Goal: Task Accomplishment & Management: Complete application form

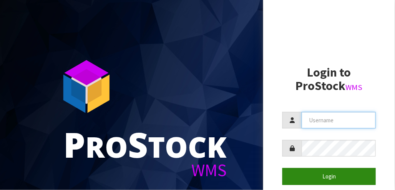
type input "[EMAIL_ADDRESS][DOMAIN_NAME]"
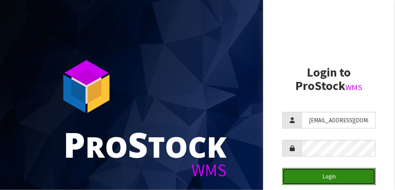
click at [332, 174] on button "Login" at bounding box center [329, 176] width 93 height 17
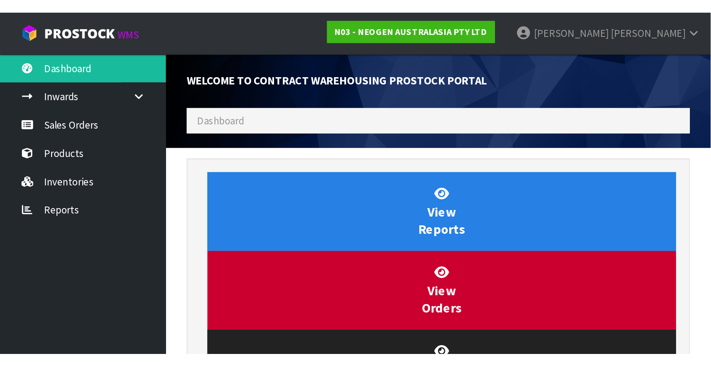
scroll to position [467, 291]
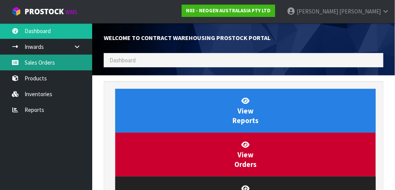
click at [41, 61] on link "Sales Orders" at bounding box center [46, 63] width 92 height 16
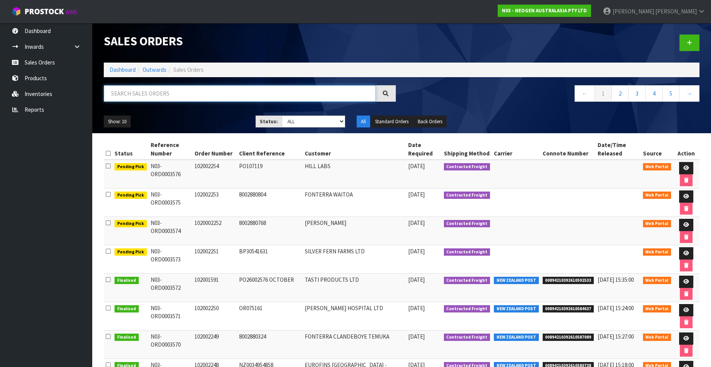
click at [119, 92] on input "text" at bounding box center [240, 93] width 272 height 17
paste input "102002255"
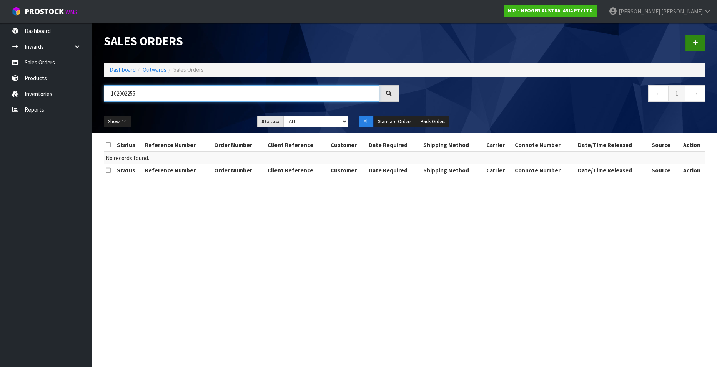
type input "102002255"
click at [401, 45] on icon at bounding box center [695, 43] width 5 height 6
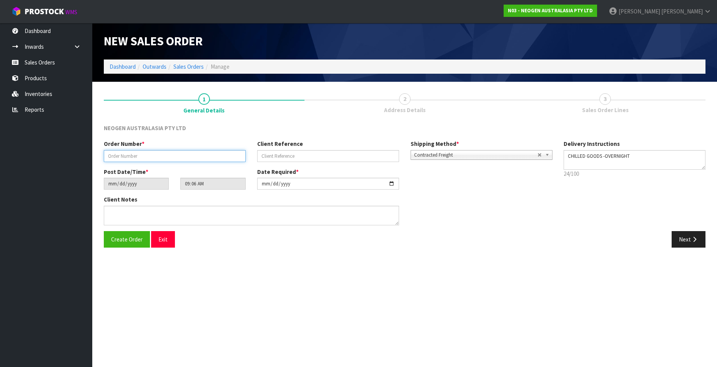
click at [135, 154] on input "text" at bounding box center [175, 156] width 142 height 12
paste input "102002255"
type input "102002255"
click at [271, 155] on input "text" at bounding box center [328, 156] width 142 height 12
paste input "1200021904"
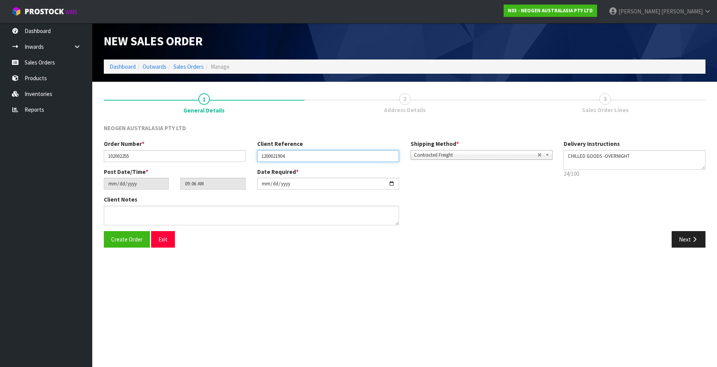
type input "1200021904"
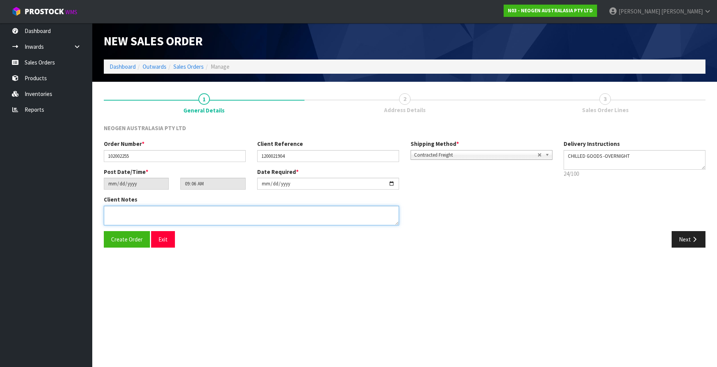
click at [123, 189] on textarea at bounding box center [251, 216] width 295 height 20
paste textarea "CONSUMABLES STORE"
type textarea "ATTN: CONSUMABLES STORE"
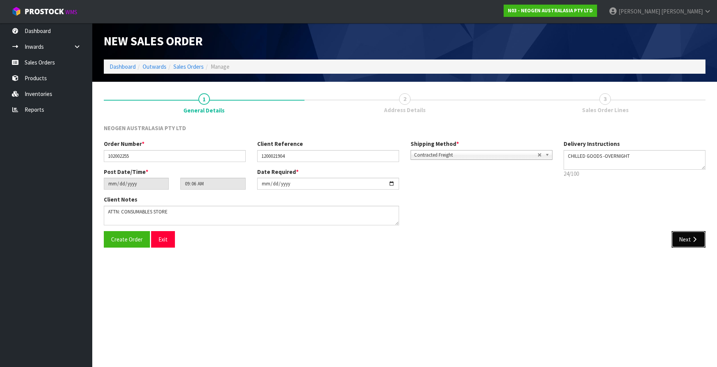
click at [401, 189] on button "Next" at bounding box center [688, 239] width 34 height 17
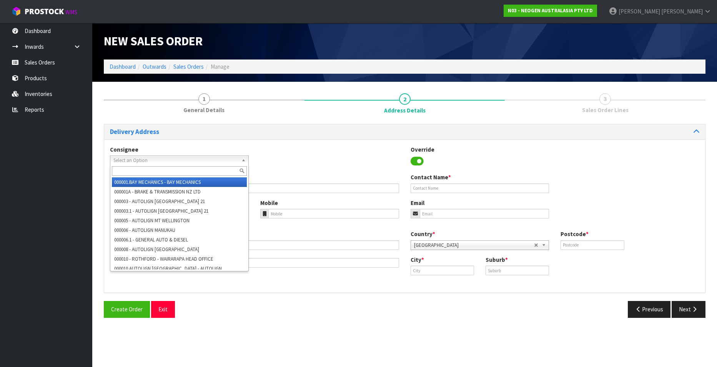
click at [242, 160] on b at bounding box center [244, 160] width 7 height 9
click at [157, 171] on input "text" at bounding box center [179, 171] width 135 height 10
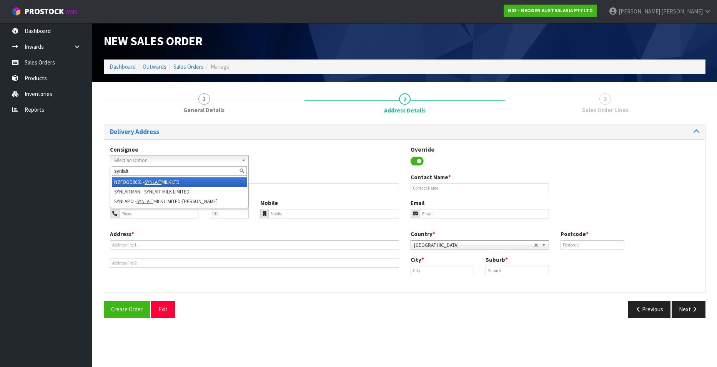
type input "synlait"
click at [153, 181] on em "SYNLAIT" at bounding box center [153, 182] width 17 height 7
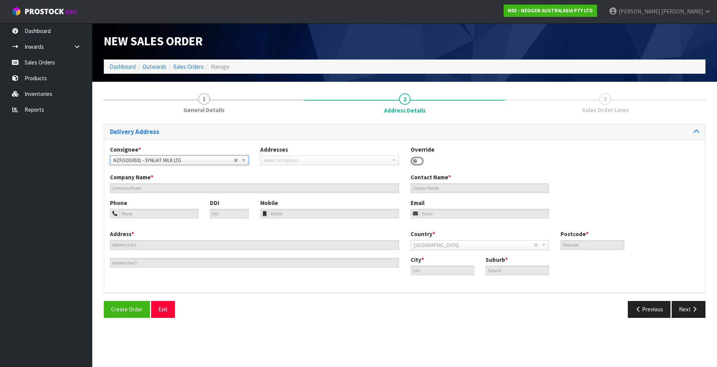
type input "SYNLAIT MILK LTD"
type input "[STREET_ADDRESS]"
type input "7783"
type input "[GEOGRAPHIC_DATA]"
type input "RAKAIA"
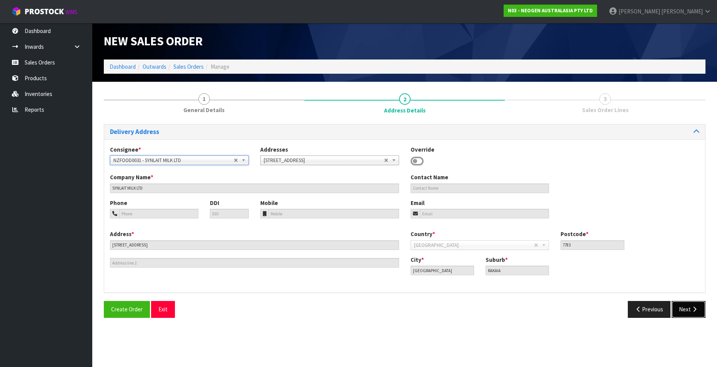
click at [401, 189] on button "Next" at bounding box center [688, 309] width 34 height 17
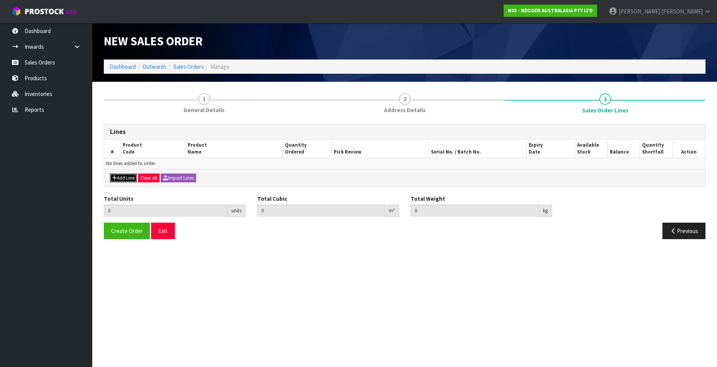
click at [121, 177] on button "Add Line" at bounding box center [123, 178] width 27 height 9
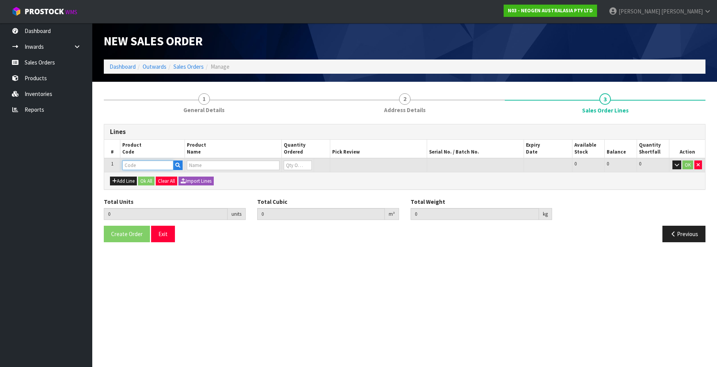
click at [146, 165] on input "text" at bounding box center [147, 166] width 51 height 10
paste input "700002157"
type input "700002157"
type input "0.000000"
type input "0.000"
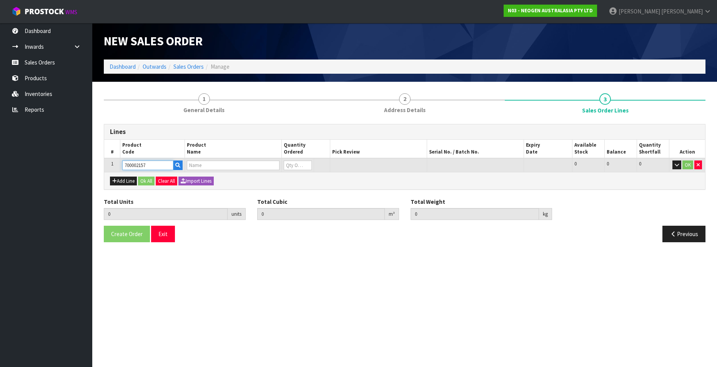
type input "7100062349 - MDA2SAL96, MDA2 [MEDICAL_DATA], 96 TESTS/KIT"
type input "0"
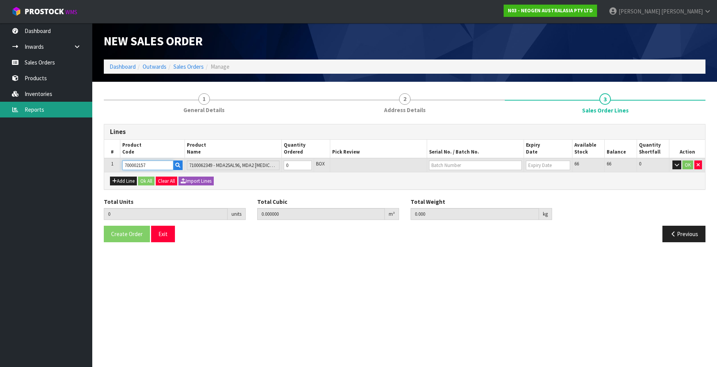
type input "700002157"
type input "1"
type input "0.001872"
type input "0.3"
type input "1"
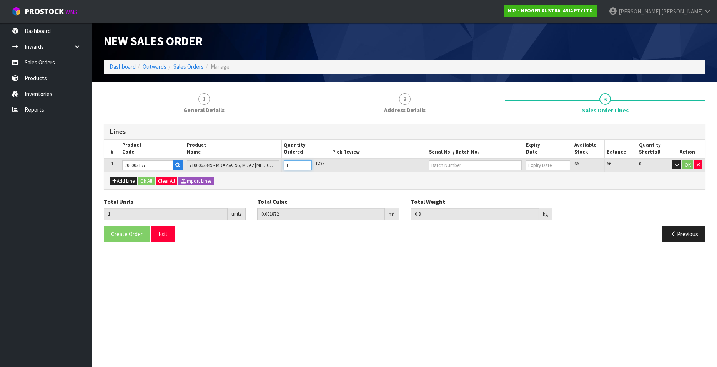
click at [306, 165] on input "1" at bounding box center [298, 166] width 28 height 10
type input "2"
type input "0.003744"
type input "0.6"
type input "2"
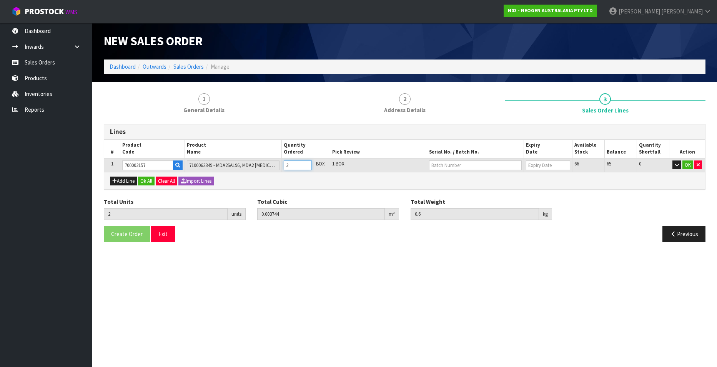
click at [306, 165] on input "2" at bounding box center [298, 166] width 28 height 10
type input "3"
type input "0.005616"
type input "0.9"
type input "3"
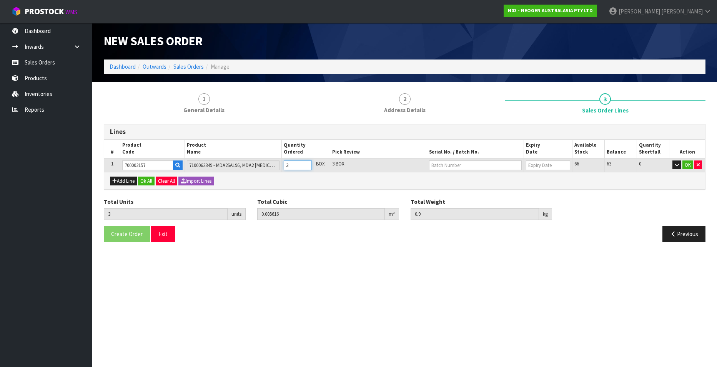
click at [306, 165] on input "3" at bounding box center [298, 166] width 28 height 10
type input "4"
type input "0.007488"
type input "1.2"
type input "4"
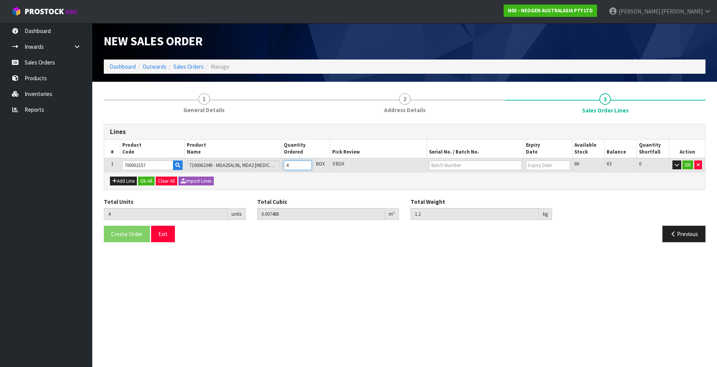
click at [306, 165] on input "4" at bounding box center [298, 166] width 28 height 10
type input "5"
type input "0.00936"
type input "1.5"
type input "5"
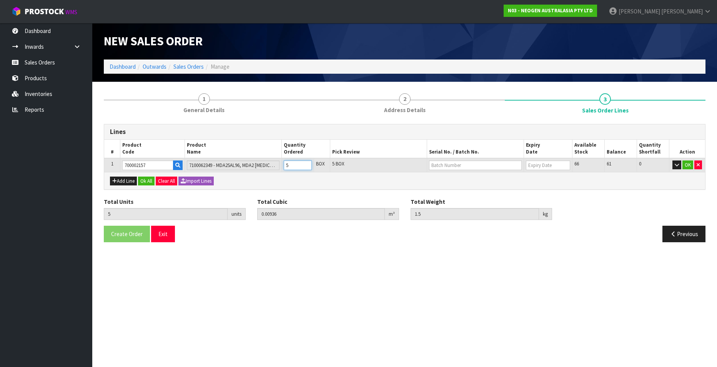
click at [306, 165] on input "5" at bounding box center [298, 166] width 28 height 10
type input "6"
type input "0.011232"
type input "1.8"
type input "6"
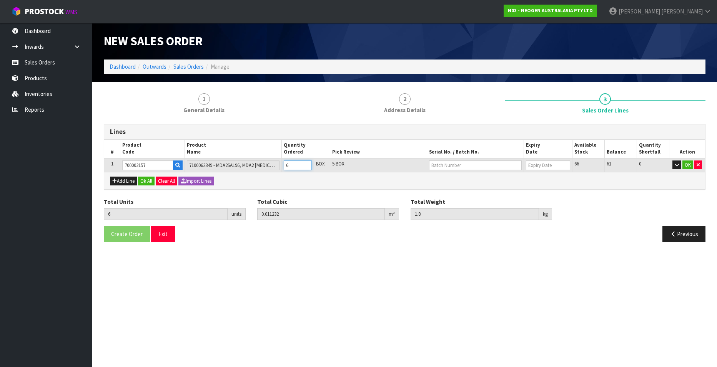
click at [306, 165] on input "6" at bounding box center [298, 166] width 28 height 10
type input "7"
type input "0.013104"
type input "2.1"
type input "7"
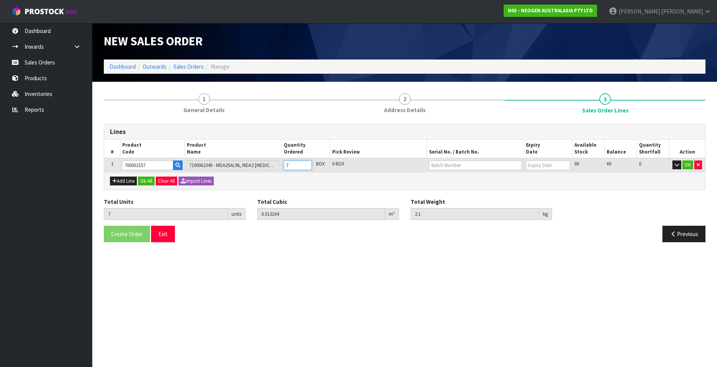
click at [306, 165] on input "7" at bounding box center [298, 166] width 28 height 10
type input "8"
type input "0.014976"
type input "2.4"
type input "8"
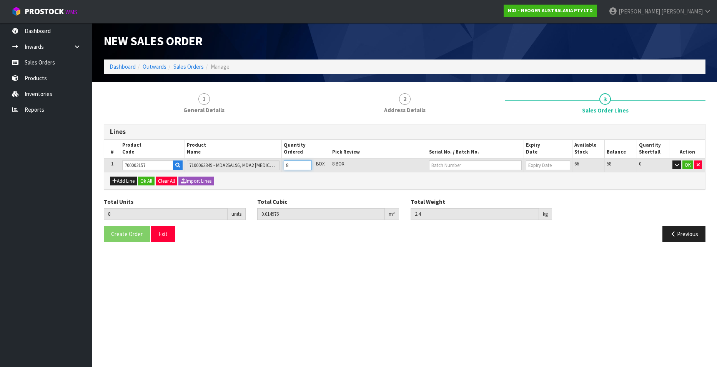
click at [306, 165] on input "8" at bounding box center [298, 166] width 28 height 10
type input "9"
type input "0.016848"
type input "2.7"
type input "9"
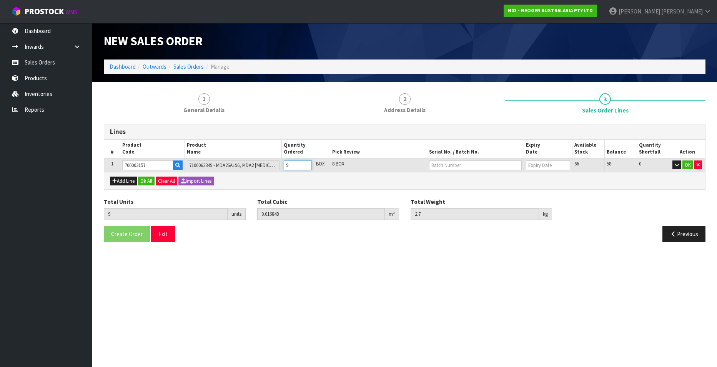
click at [306, 165] on input "9" at bounding box center [298, 166] width 28 height 10
type input "10"
type input "0.01872"
type input "3"
type input "10"
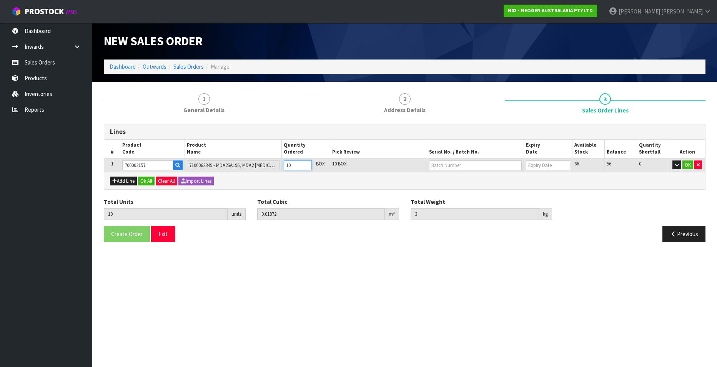
click at [306, 165] on input "10" at bounding box center [298, 166] width 28 height 10
type input "11"
type input "0.020592"
type input "3.3"
type input "11"
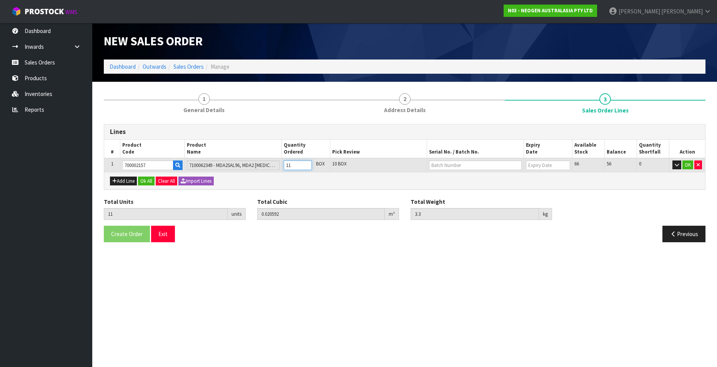
click at [306, 165] on input "11" at bounding box center [298, 166] width 28 height 10
type input "12"
type input "0.040768"
type input "4.25"
type input "12"
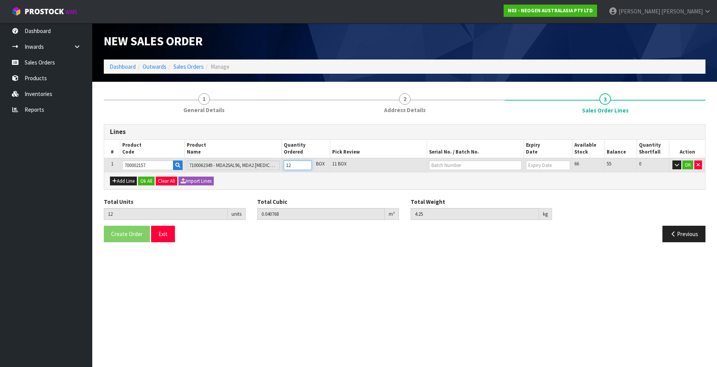
click at [306, 165] on input "12" at bounding box center [298, 166] width 28 height 10
type input "13"
type input "0.04264"
type input "4.55"
type input "13"
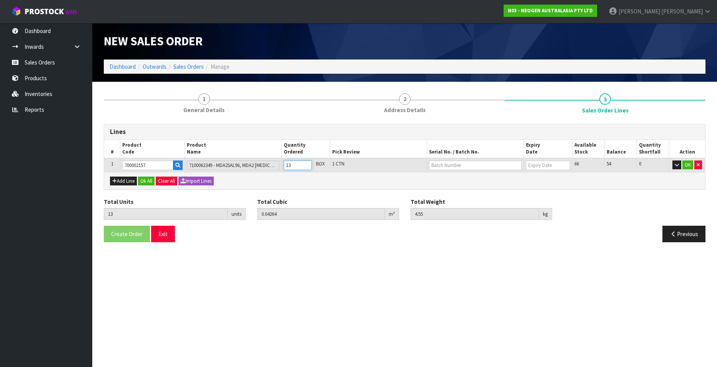
click at [306, 165] on input "13" at bounding box center [298, 166] width 28 height 10
type input "14"
type input "0.044512"
type input "4.85"
type input "14"
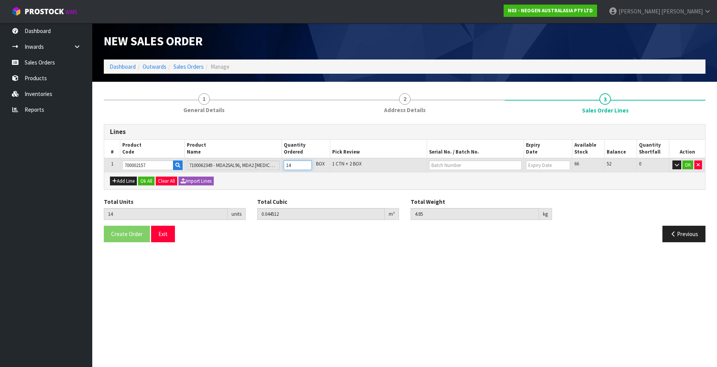
type input "15"
type input "0.046384"
type input "5.15"
type input "15"
type input "16"
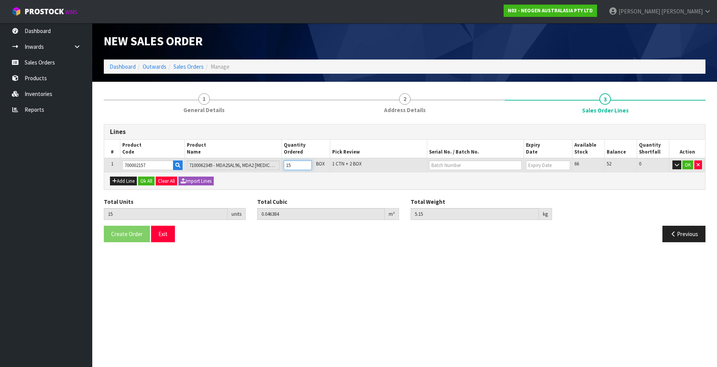
type input "0.048256"
type input "5.45"
type input "16"
type input "17"
type input "0.050128"
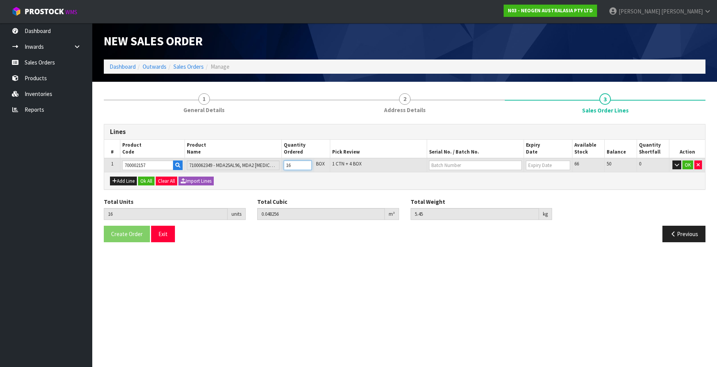
type input "5.75"
type input "17"
type input "18"
type input "0.052"
type input "6.05"
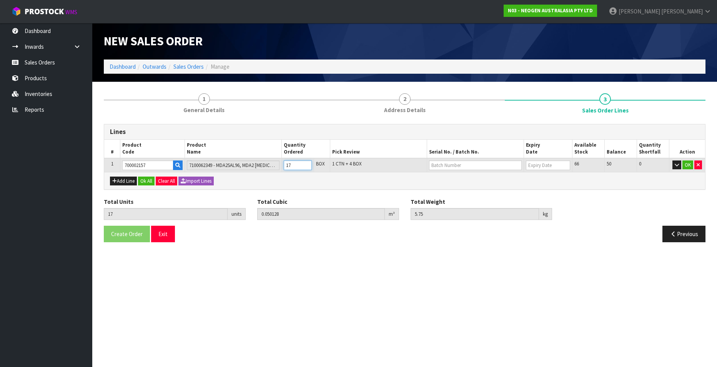
type input "18"
type input "19"
type input "0.053872"
type input "6.35"
type input "19"
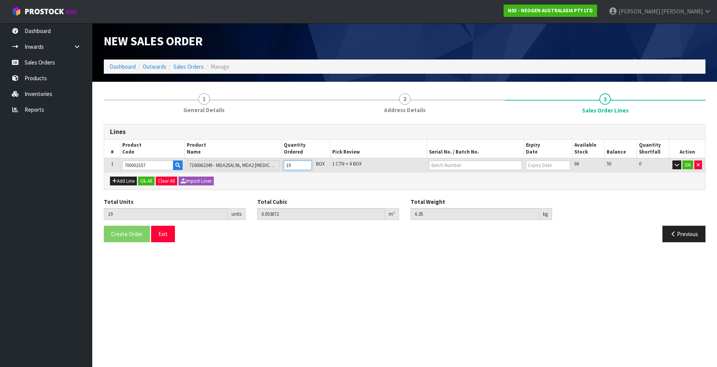
click at [306, 165] on input "19" at bounding box center [298, 166] width 28 height 10
type input "20"
type input "0.055744"
type input "6.65"
type input "20"
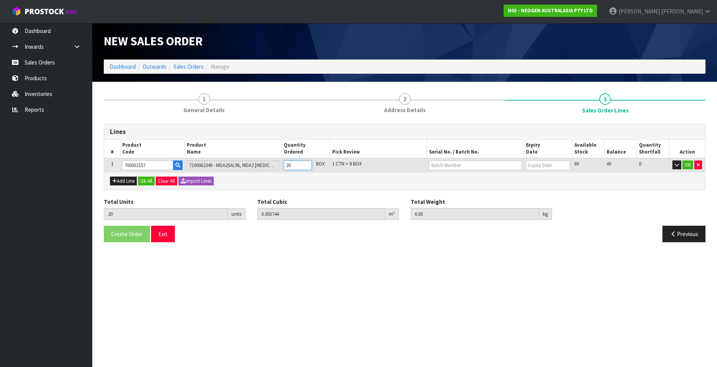
type input "21"
type input "0.057616"
type input "6.95"
type input "21"
click at [306, 165] on input "21" at bounding box center [298, 166] width 28 height 10
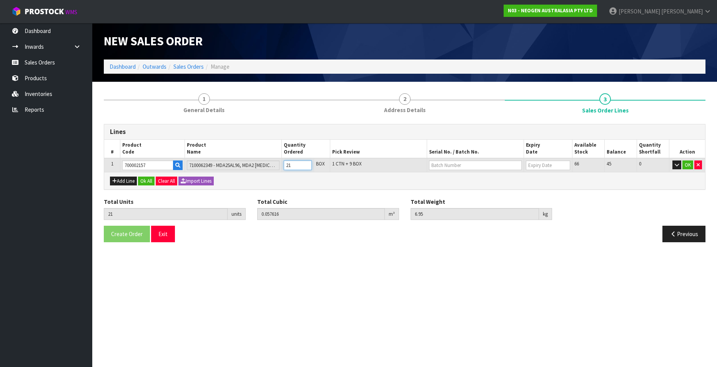
type input "20"
type input "0.055744"
type input "6.65"
type input "20"
click at [305, 166] on input "20" at bounding box center [298, 166] width 28 height 10
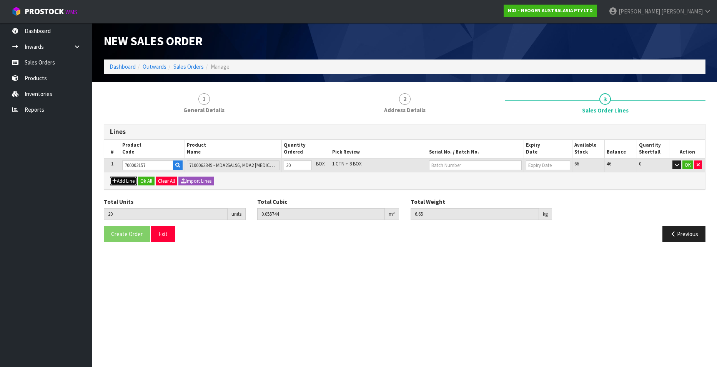
click at [125, 181] on button "Add Line" at bounding box center [123, 181] width 27 height 9
type input "0"
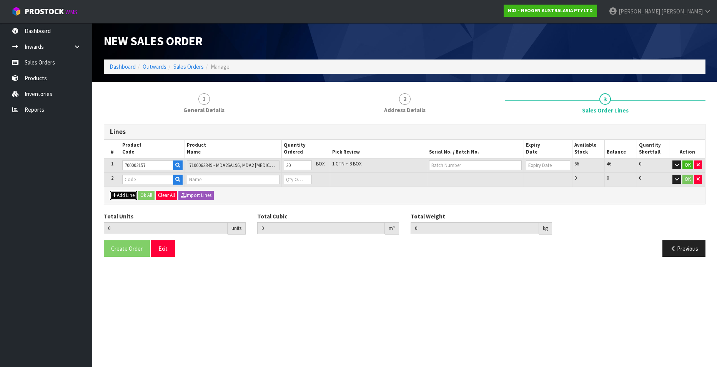
click at [124, 189] on button "Add Line" at bounding box center [123, 195] width 27 height 9
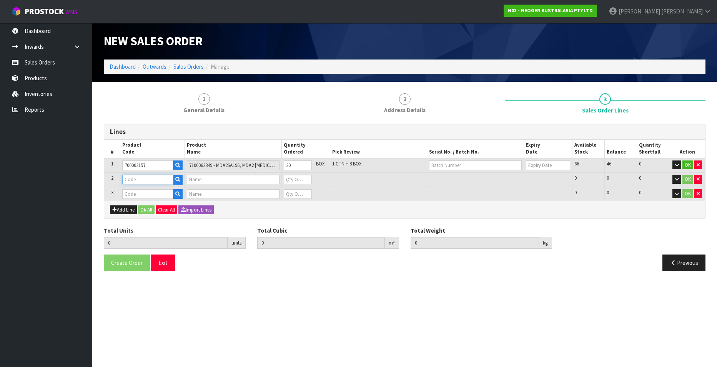
click at [138, 181] on input "text" at bounding box center [147, 180] width 51 height 10
paste input "700002157"
type input "700002157"
type input "7100062349 - MDA2SAL96, MDA2 [MEDICAL_DATA], 96 TESTS/KIT"
type input "0"
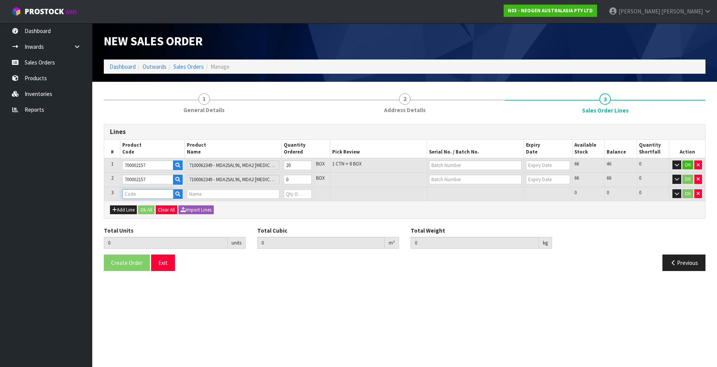
click at [136, 189] on input "text" at bounding box center [147, 194] width 51 height 10
paste input "700002157"
type input "700002157"
type input "20"
type input "0.055744"
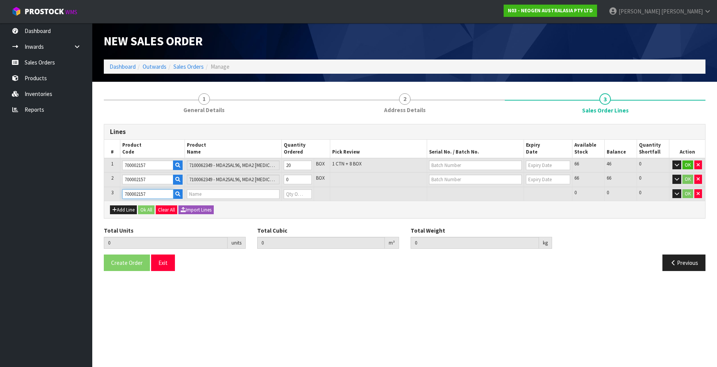
type input "6.65"
type input "7100062349 - MDA2SAL96, MDA2 [MEDICAL_DATA], 96 TESTS/KIT"
type input "0"
type input "700002157"
type input "19"
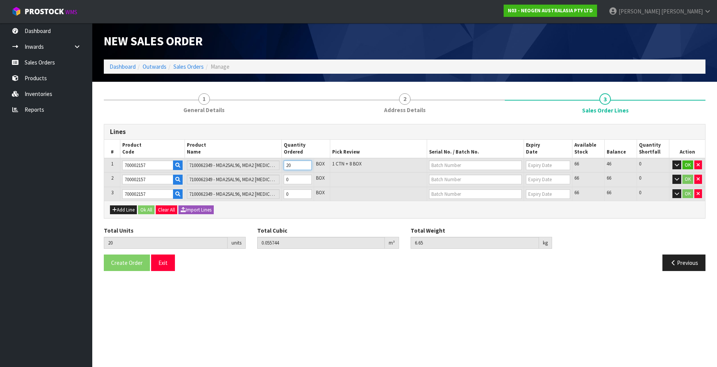
type input "0.053872"
type input "6.35"
type input "19"
click at [306, 166] on input "19" at bounding box center [298, 166] width 28 height 10
type input "18"
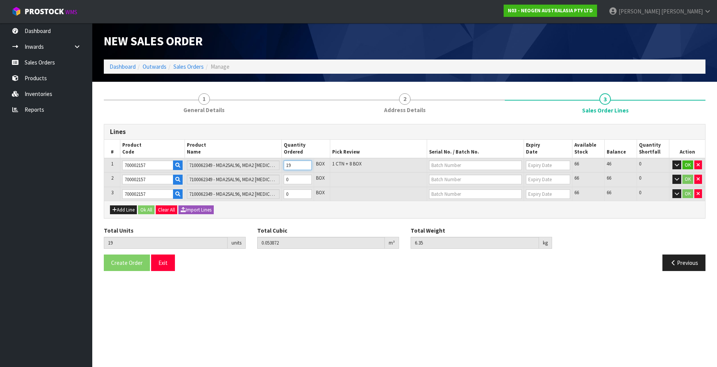
type input "0.052"
type input "6.05"
type input "18"
click at [306, 166] on input "18" at bounding box center [298, 166] width 28 height 10
type input "17"
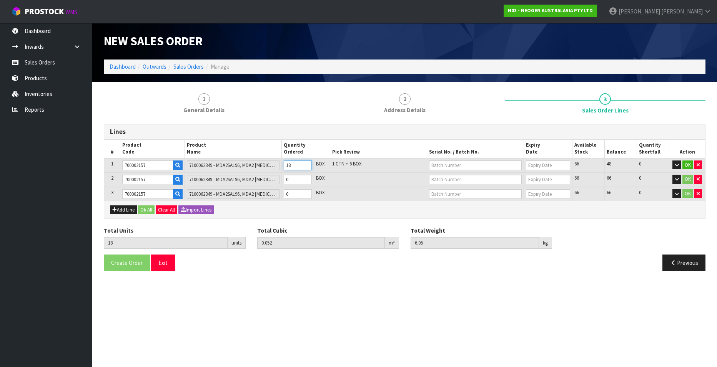
type input "0.050128"
type input "5.75"
type input "17"
click at [306, 166] on input "17" at bounding box center [298, 166] width 28 height 10
type input "16"
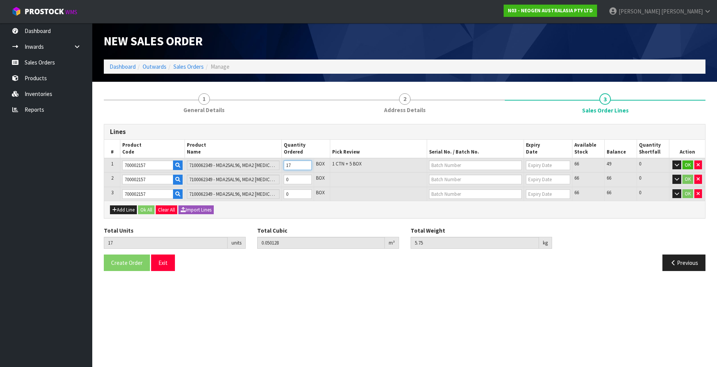
type input "0.048256"
type input "5.45"
type input "16"
click at [306, 166] on input "16" at bounding box center [298, 166] width 28 height 10
type input "15"
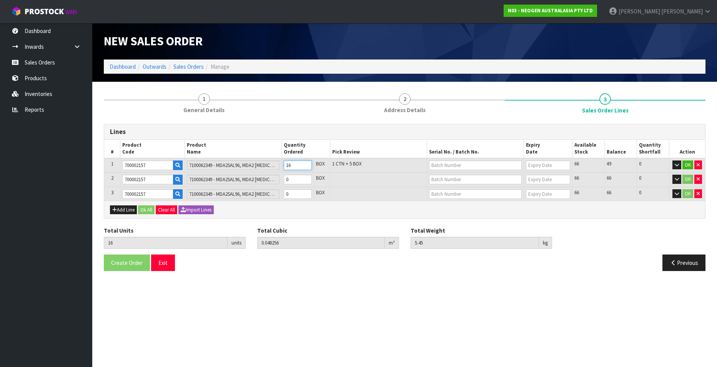
type input "0.046384"
type input "5.15"
type input "15"
click at [306, 166] on input "15" at bounding box center [298, 166] width 28 height 10
type input "14"
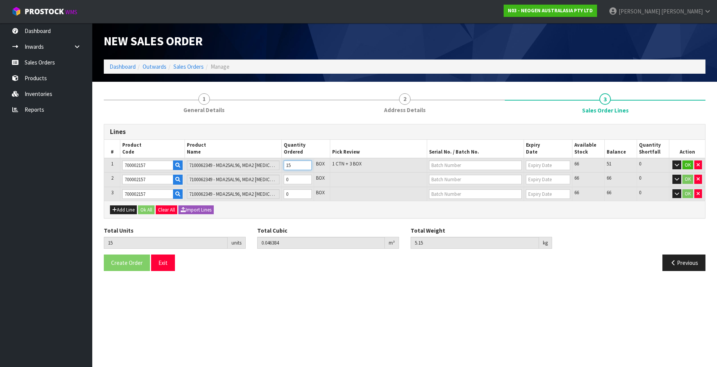
type input "0.044512"
type input "4.85"
type input "14"
click at [306, 166] on input "14" at bounding box center [298, 166] width 28 height 10
type input "13"
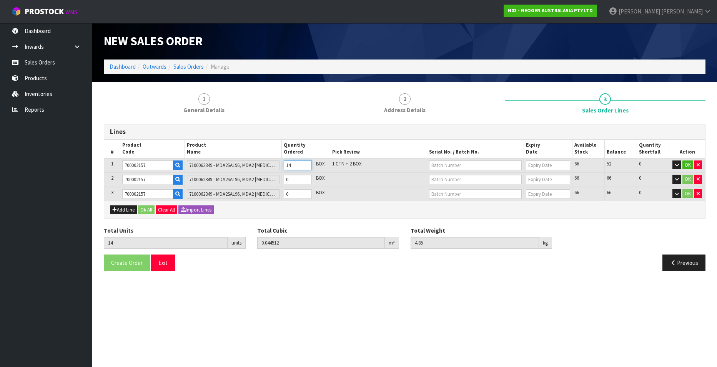
type input "0.04264"
type input "4.55"
type input "13"
click at [306, 166] on input "13" at bounding box center [298, 166] width 28 height 10
type input "12"
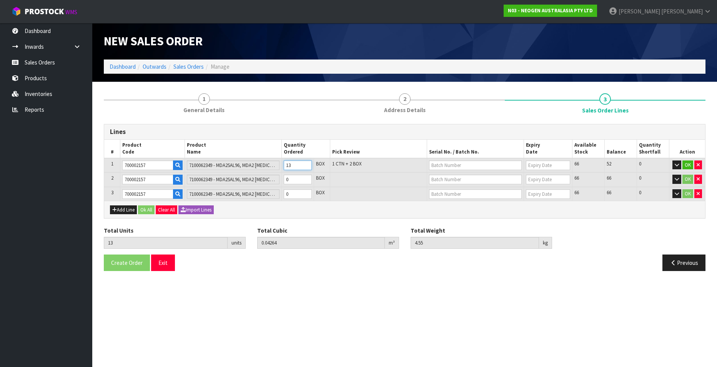
type input "0.040768"
type input "4.25"
type input "12"
click at [306, 166] on input "12" at bounding box center [298, 166] width 28 height 10
type input "11"
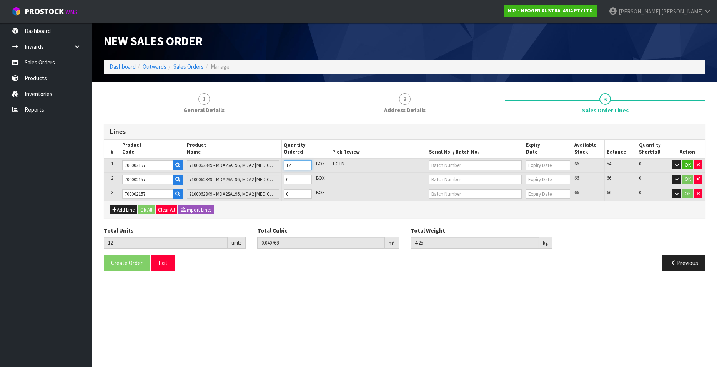
type input "0.020592"
type input "3.3"
type input "11"
click at [306, 166] on input "11" at bounding box center [298, 166] width 28 height 10
type input "10"
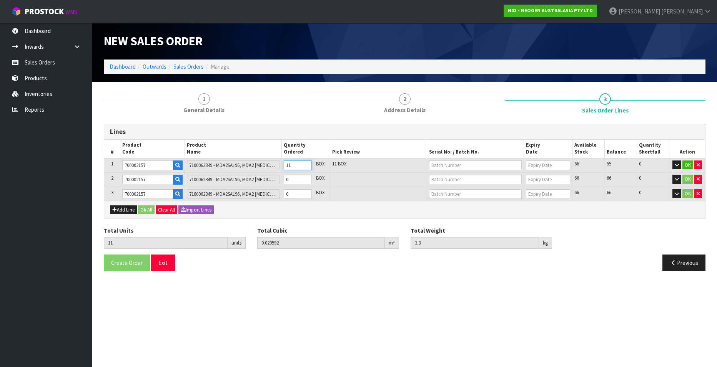
type input "0.01872"
type input "3"
type input "10"
click at [306, 166] on input "10" at bounding box center [298, 166] width 28 height 10
type input "9"
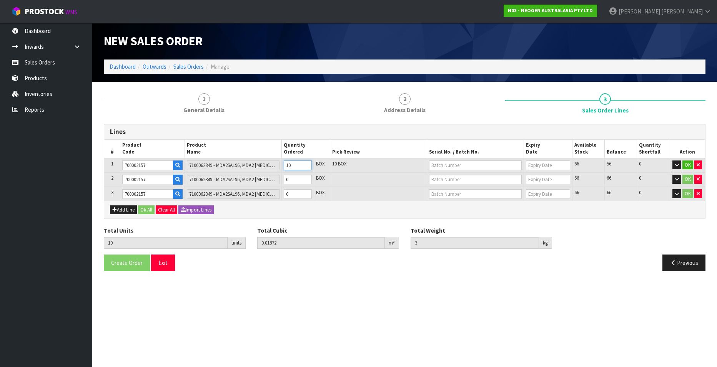
type input "0.016848"
type input "2.7"
type input "9"
click at [306, 166] on input "9" at bounding box center [298, 166] width 28 height 10
type input "8"
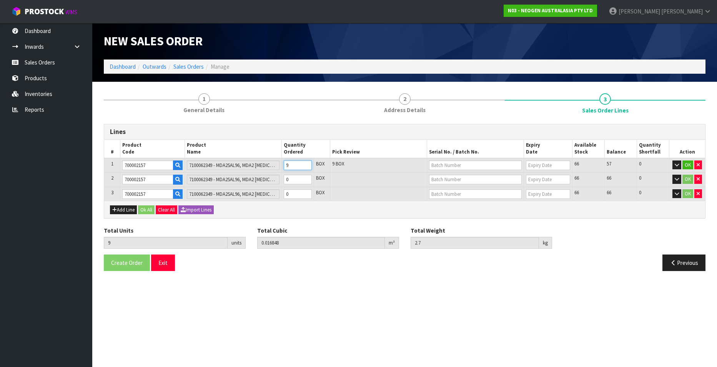
type input "0.014976"
type input "2.4"
type input "8"
click at [306, 166] on input "8" at bounding box center [298, 166] width 28 height 10
type input "7"
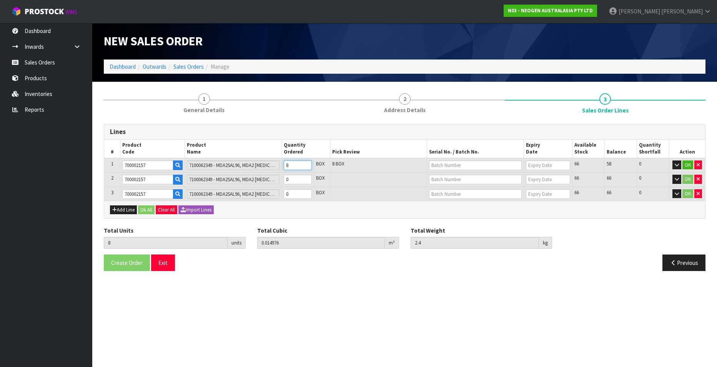
type input "0.013104"
type input "2.1"
type input "7"
click at [306, 166] on input "7" at bounding box center [298, 166] width 28 height 10
type input "6"
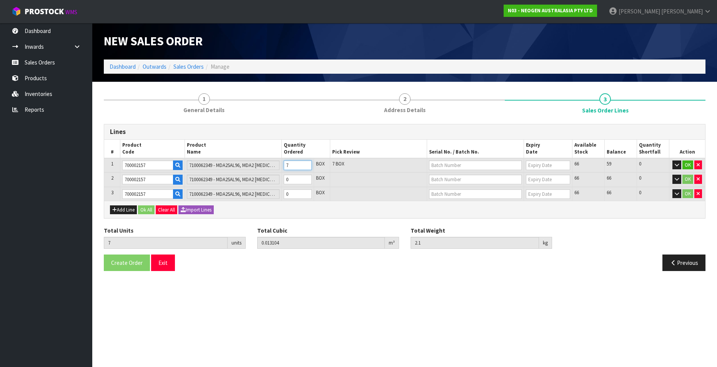
type input "0.011232"
type input "1.8"
type input "6"
click at [306, 166] on input "6" at bounding box center [298, 166] width 28 height 10
type input "7"
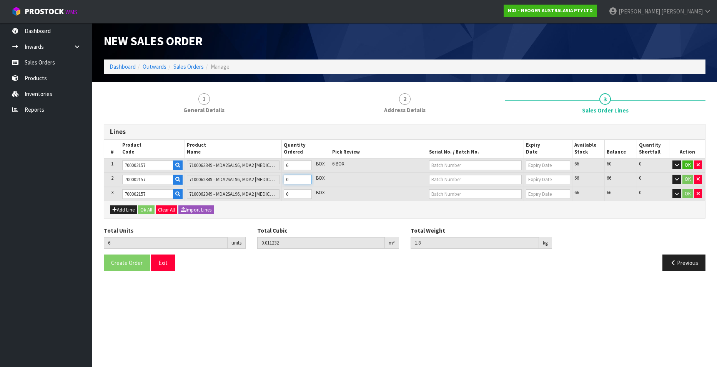
type input "0.013104"
type input "2.1"
type input "1"
click at [306, 179] on input "1" at bounding box center [298, 180] width 28 height 10
type input "8"
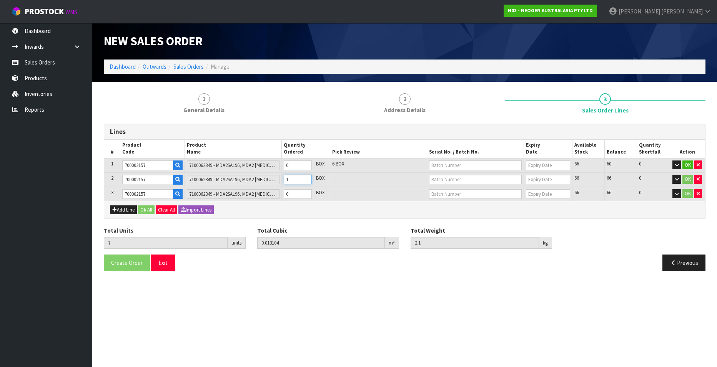
type input "0.014976"
type input "2.4"
type input "2"
click at [306, 179] on input "2" at bounding box center [298, 180] width 28 height 10
type input "9"
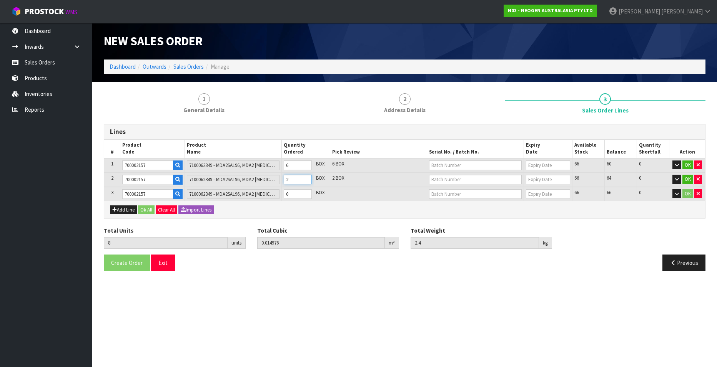
type input "0.016848"
type input "2.7"
type input "3"
click at [306, 179] on input "3" at bounding box center [298, 180] width 28 height 10
type input "10"
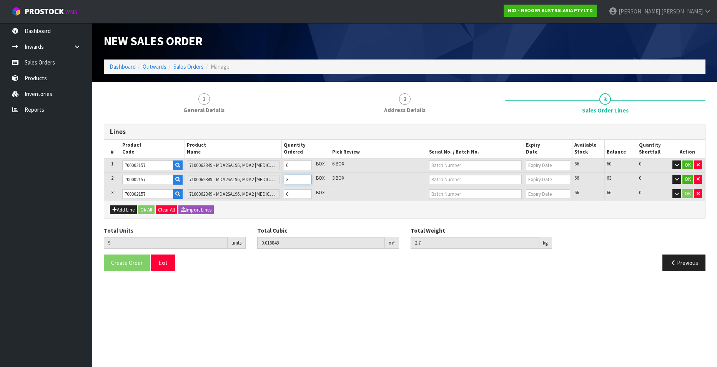
type input "0.01872"
type input "3"
type input "4"
click at [306, 179] on input "4" at bounding box center [298, 180] width 28 height 10
type input "11"
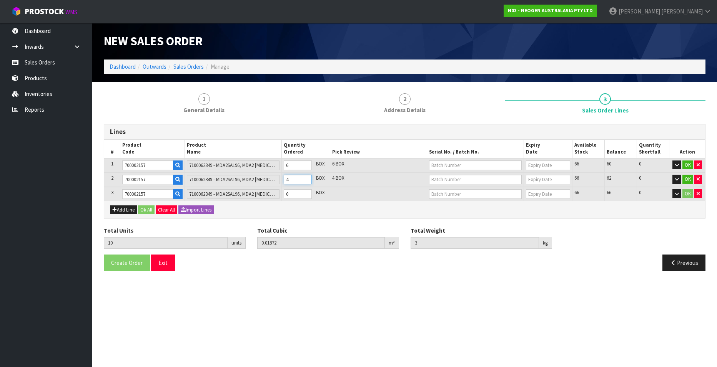
type input "0.020592"
type input "3.3"
type input "5"
click at [306, 179] on input "5" at bounding box center [298, 180] width 28 height 10
type input "12"
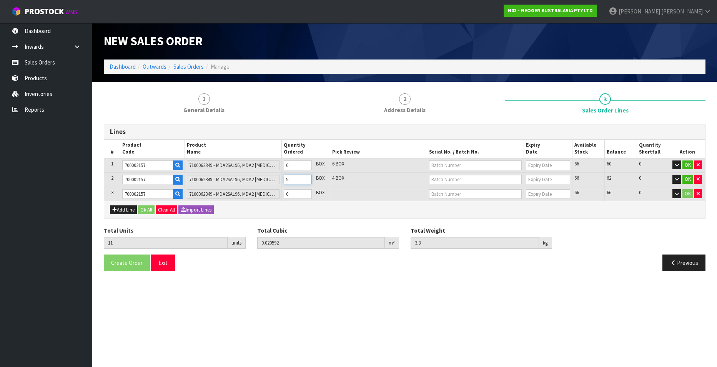
type input "0.022464"
type input "3.6"
type input "6"
click at [306, 179] on input "6" at bounding box center [298, 180] width 28 height 10
type input "13"
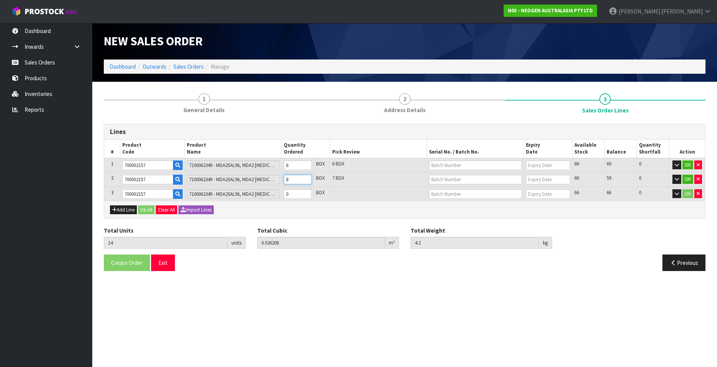
click at [306, 179] on input "8" at bounding box center [298, 180] width 28 height 10
click at [306, 179] on input "9" at bounding box center [298, 180] width 28 height 10
click at [306, 179] on input "10" at bounding box center [298, 180] width 28 height 10
click at [306, 179] on input "11" at bounding box center [298, 180] width 28 height 10
click at [306, 189] on input "1" at bounding box center [298, 194] width 28 height 10
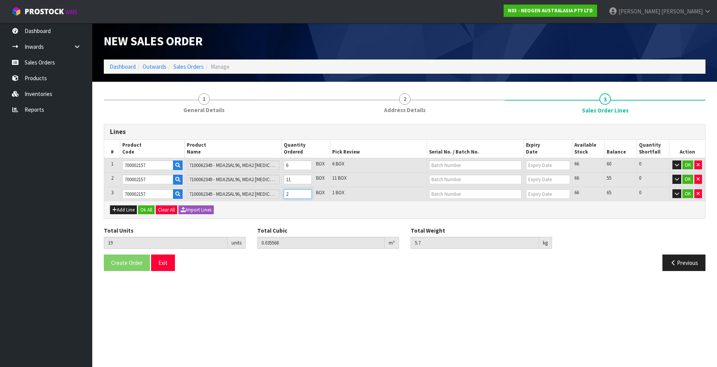
click at [306, 189] on input "2" at bounding box center [298, 194] width 28 height 10
click at [306, 189] on input "3" at bounding box center [298, 194] width 28 height 10
click at [401, 166] on input "text" at bounding box center [475, 166] width 93 height 10
click at [401, 176] on link "3000032685" at bounding box center [459, 178] width 61 height 10
click at [401, 178] on input "text" at bounding box center [475, 180] width 93 height 10
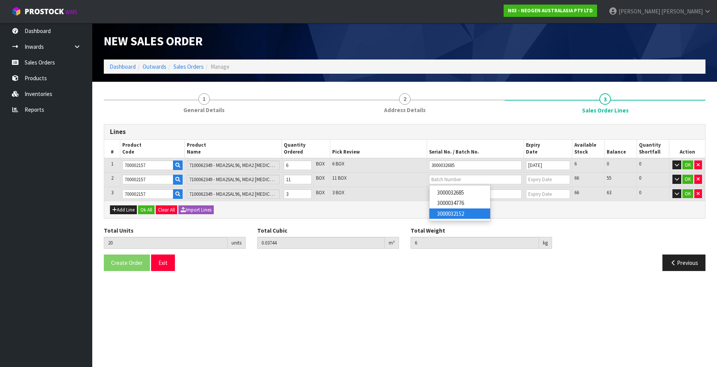
click at [401, 189] on link "3000032152" at bounding box center [459, 214] width 61 height 10
click at [401, 189] on input "text" at bounding box center [475, 194] width 93 height 10
click at [401, 189] on link "3000034776" at bounding box center [459, 218] width 61 height 10
drag, startPoint x: 686, startPoint y: 163, endPoint x: 686, endPoint y: 174, distance: 11.2
click at [401, 165] on button "OK" at bounding box center [687, 165] width 11 height 9
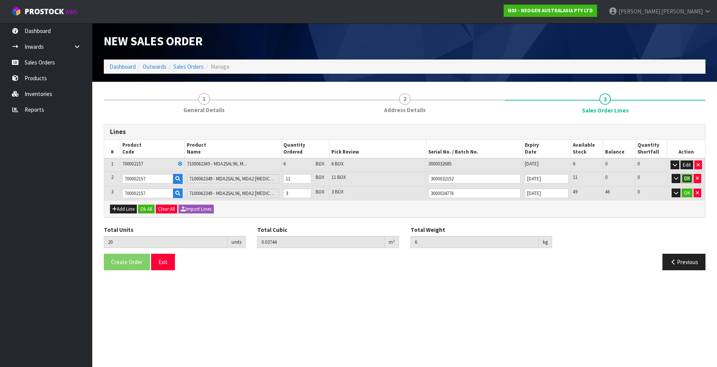
click at [401, 176] on button "OK" at bounding box center [686, 178] width 11 height 9
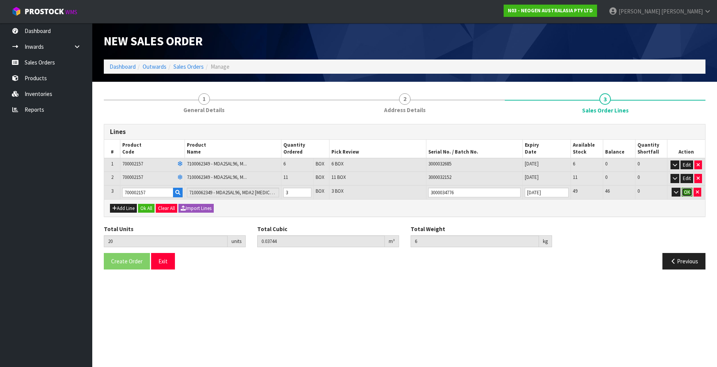
click at [401, 189] on button "OK" at bounding box center [686, 192] width 11 height 9
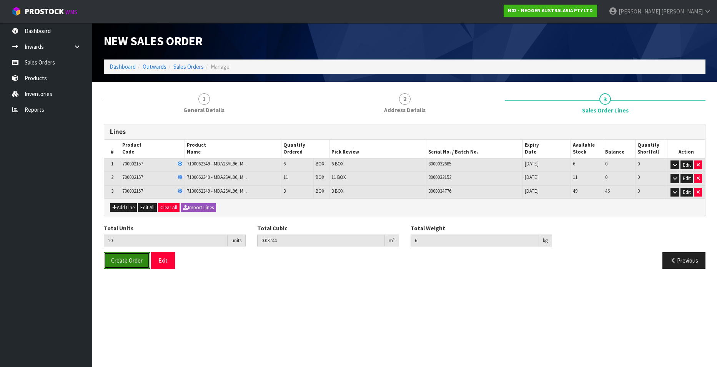
drag, startPoint x: 120, startPoint y: 259, endPoint x: 139, endPoint y: 257, distance: 19.0
click at [120, 189] on span "Create Order" at bounding box center [127, 260] width 32 height 7
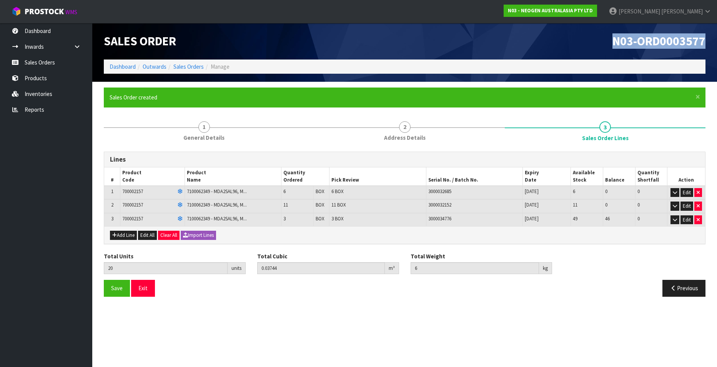
drag, startPoint x: 613, startPoint y: 40, endPoint x: 706, endPoint y: 39, distance: 93.8
click at [401, 39] on div "N03-ORD0003577" at bounding box center [558, 41] width 307 height 37
copy span "N03-ORD0003577"
click at [39, 60] on link "Sales Orders" at bounding box center [46, 63] width 92 height 16
